Goal: Task Accomplishment & Management: Complete application form

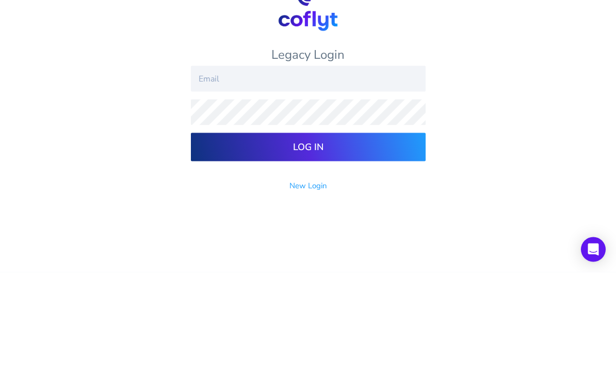
type input "Luke.S.Frank@gmail.com"
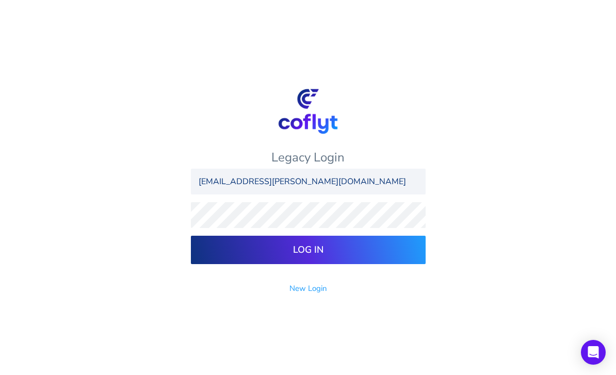
click at [335, 237] on input "Log In" at bounding box center [308, 250] width 235 height 28
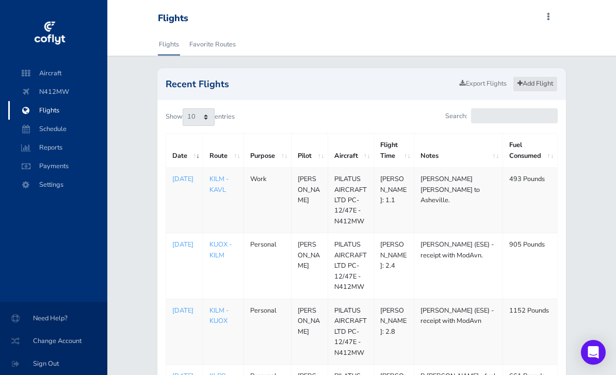
click at [533, 88] on link "Add Flight" at bounding box center [535, 83] width 45 height 15
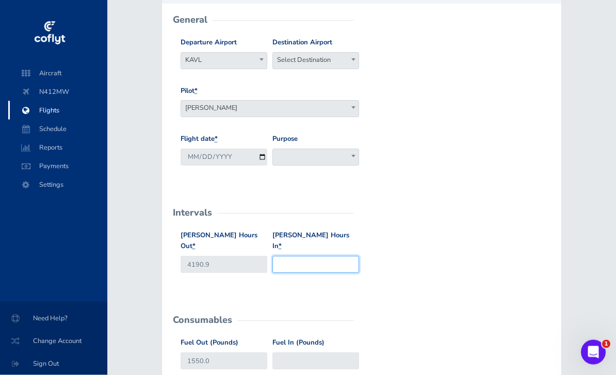
click at [326, 256] on input "Hobbs Hours In *" at bounding box center [315, 264] width 87 height 17
type input "4192.2"
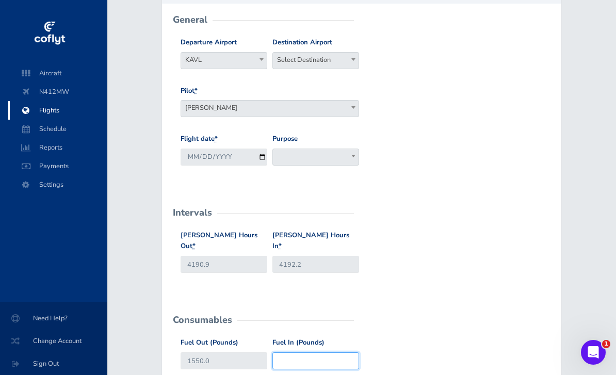
click at [303, 352] on input "Fuel In (Pounds)" at bounding box center [315, 360] width 87 height 17
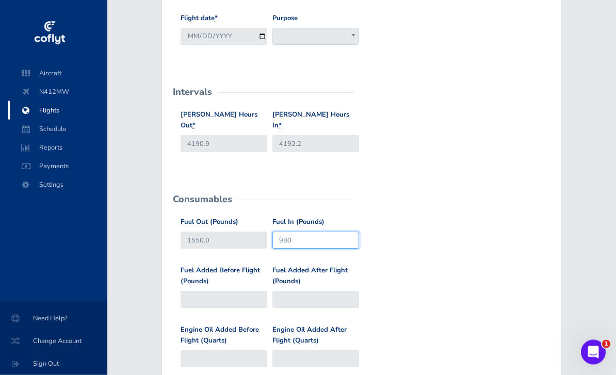
scroll to position [229, 0]
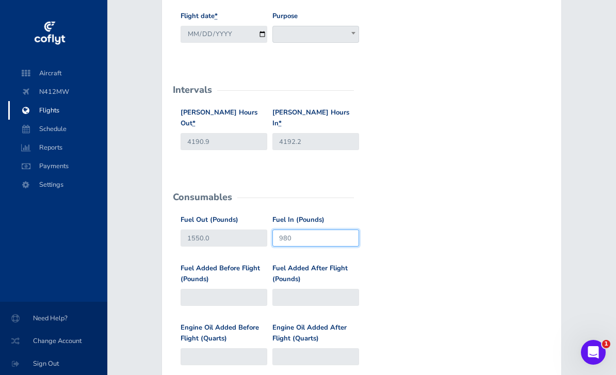
type input "980"
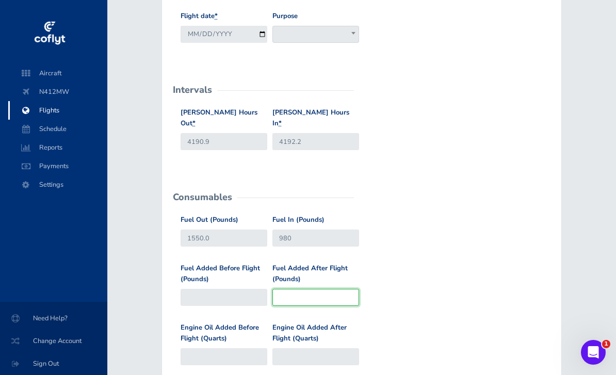
click at [319, 289] on input "Fuel Added After Flight (Pounds)" at bounding box center [315, 297] width 87 height 17
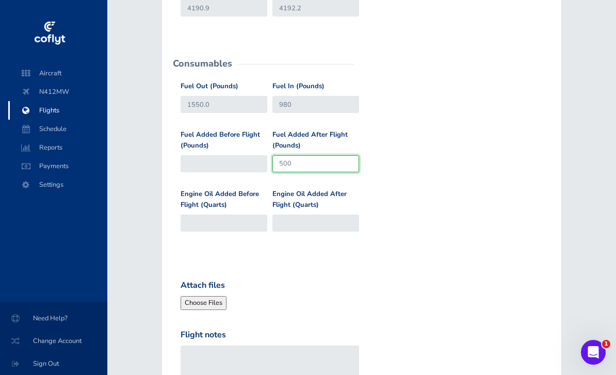
scroll to position [363, 0]
type input "500"
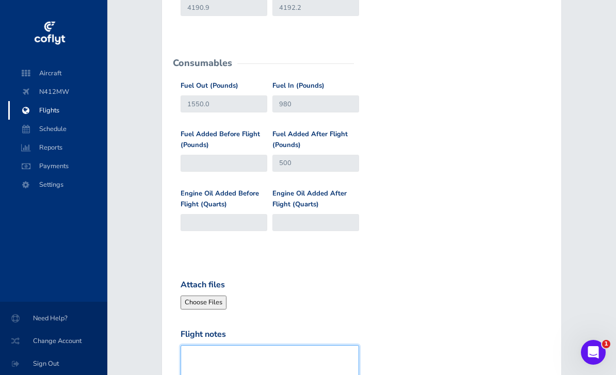
click at [283, 352] on textarea "Flight notes" at bounding box center [270, 373] width 179 height 57
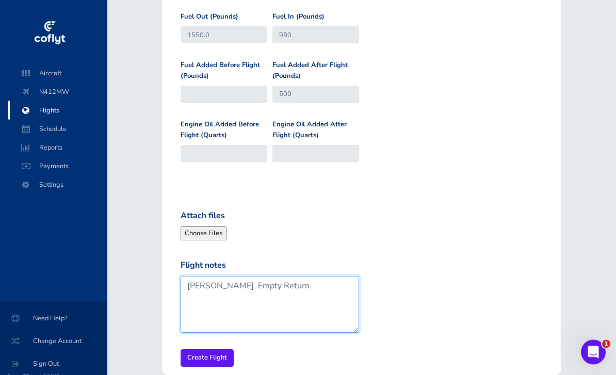
scroll to position [432, 0]
type textarea "[PERSON_NAME] Empty Return."
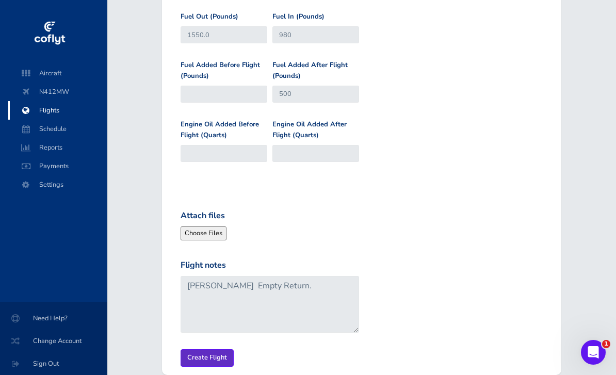
click at [215, 349] on input "Create Flight" at bounding box center [207, 357] width 53 height 17
